Goal: Information Seeking & Learning: Check status

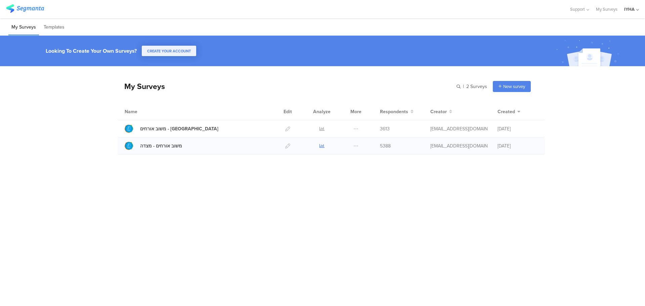
click at [322, 145] on icon at bounding box center [321, 145] width 5 height 5
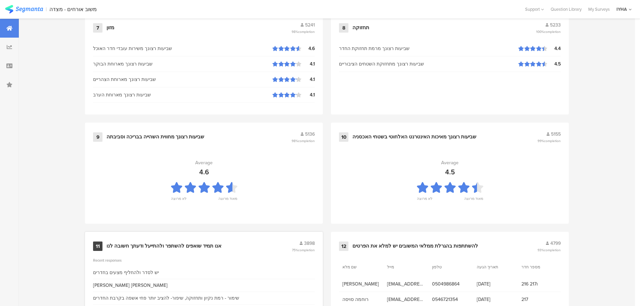
scroll to position [679, 0]
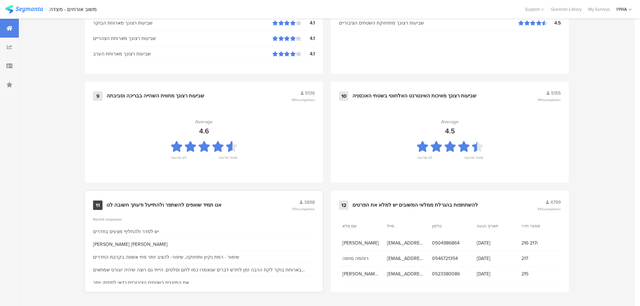
click at [192, 202] on div "אנו תמיד שואפים להשתפר ולהתייעל ודעתך חשובה לנו" at bounding box center [163, 205] width 115 height 7
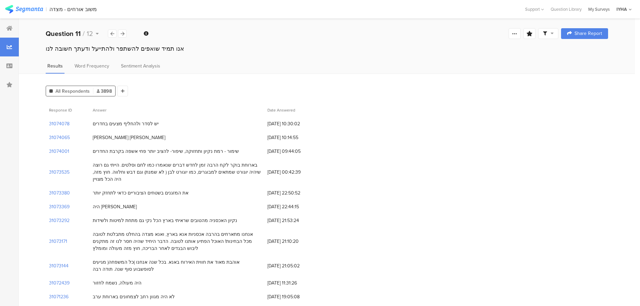
click at [595, 10] on div "My Surveys" at bounding box center [599, 9] width 28 height 6
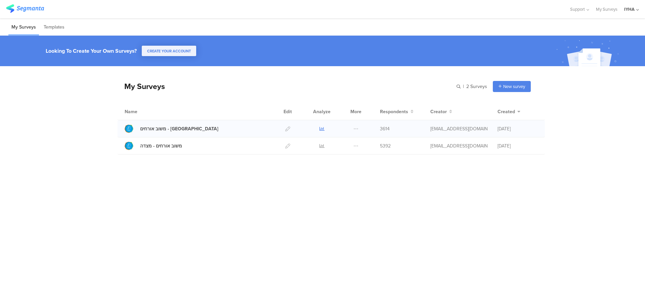
click at [322, 128] on icon at bounding box center [321, 128] width 5 height 5
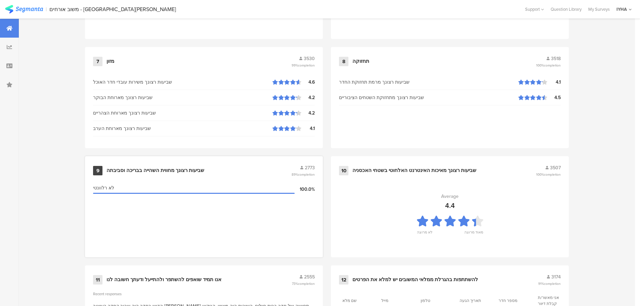
scroll to position [679, 0]
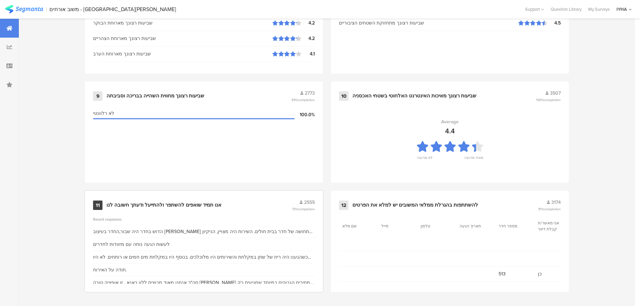
click at [199, 204] on div "אנו תמיד שואפים להשתפר ולהתייעל ודעתך חשובה לנו" at bounding box center [163, 205] width 115 height 7
